Goal: Find specific page/section: Find specific page/section

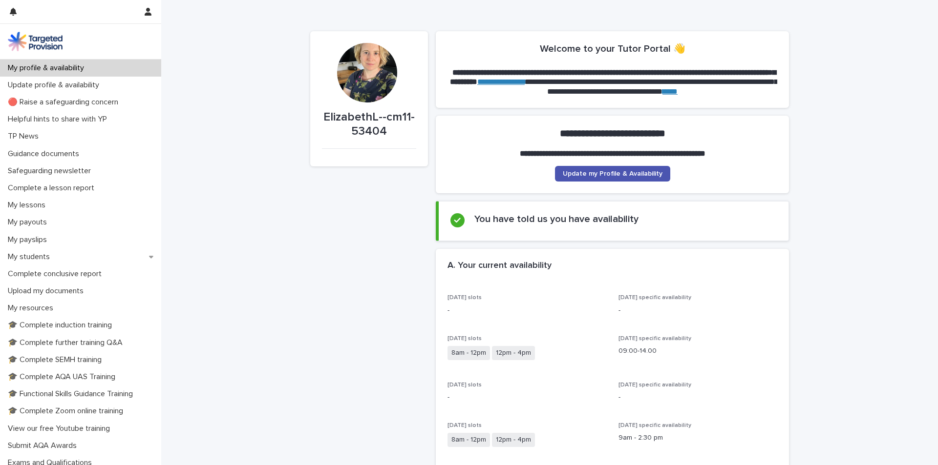
scroll to position [49, 0]
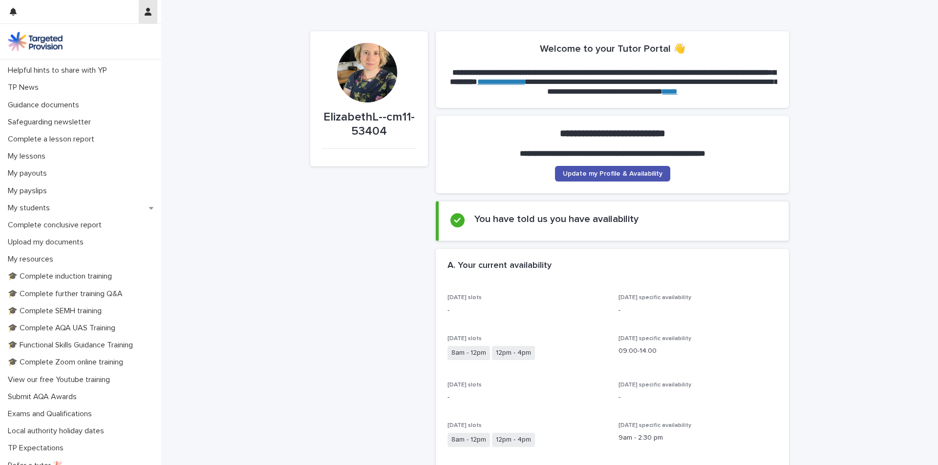
click at [147, 11] on icon "button" at bounding box center [148, 12] width 7 height 8
click at [146, 12] on div at bounding box center [469, 232] width 938 height 465
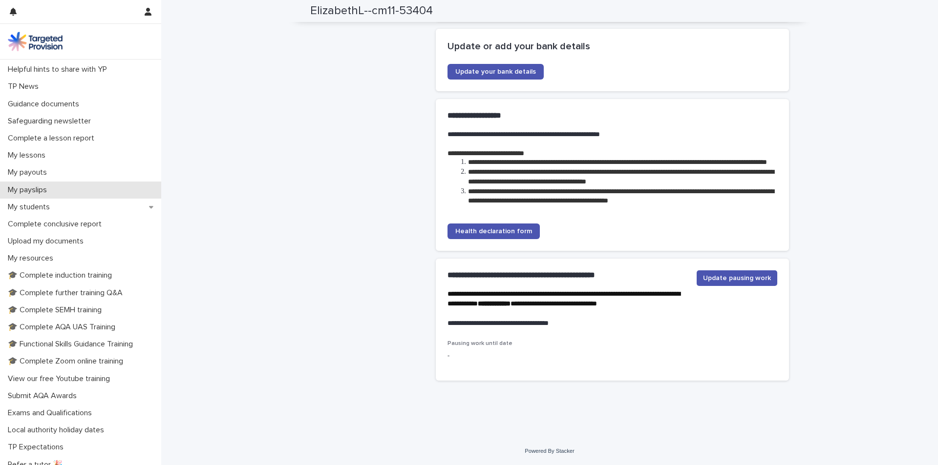
scroll to position [92, 0]
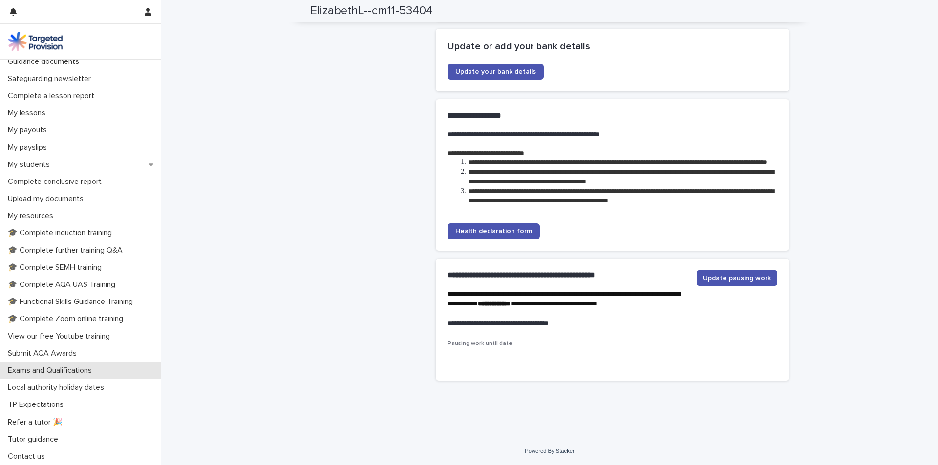
click at [49, 367] on p "Exams and Qualifications" at bounding box center [52, 370] width 96 height 9
